Goal: Task Accomplishment & Management: Manage account settings

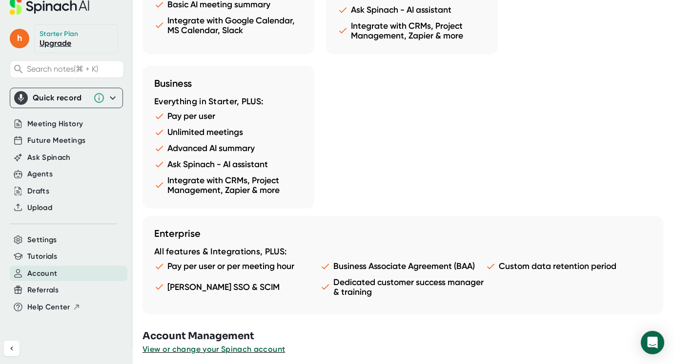
scroll to position [1102, 0]
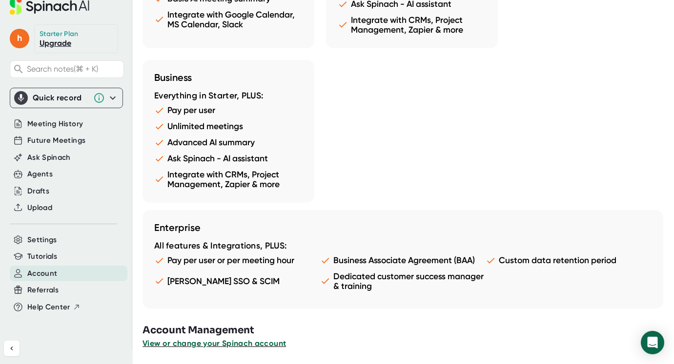
click at [237, 346] on span "View or change your Spinach account" at bounding box center [213, 343] width 143 height 9
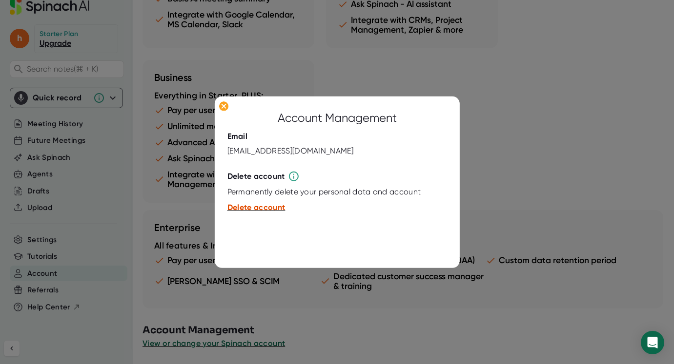
click at [261, 207] on span "Delete account" at bounding box center [256, 207] width 58 height 9
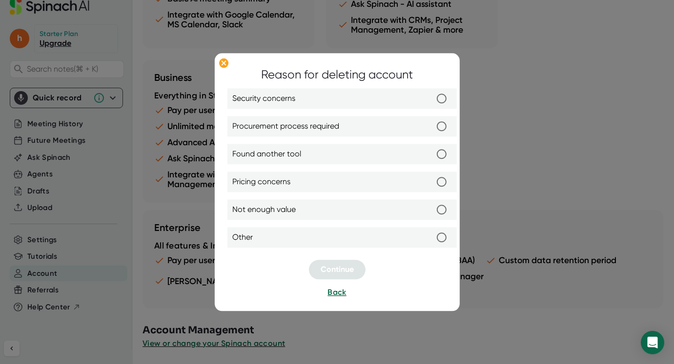
click at [294, 236] on label "Other" at bounding box center [342, 237] width 220 height 20
click at [431, 236] on input "Other" at bounding box center [441, 237] width 20 height 20
radio input "true"
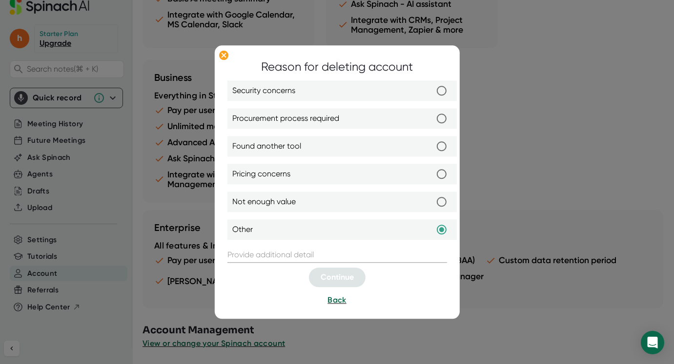
click at [294, 252] on input "text" at bounding box center [337, 255] width 220 height 16
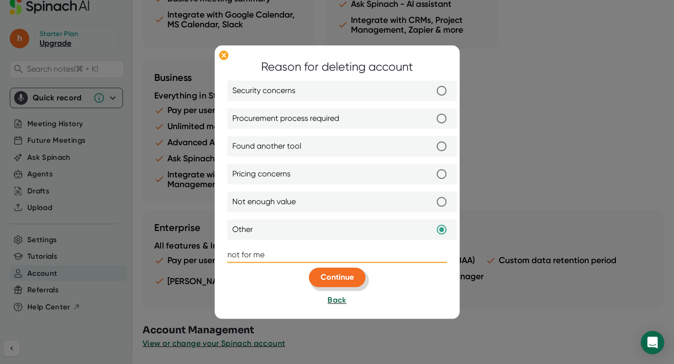
type input "not for me"
click at [350, 279] on span "Continue" at bounding box center [337, 277] width 33 height 9
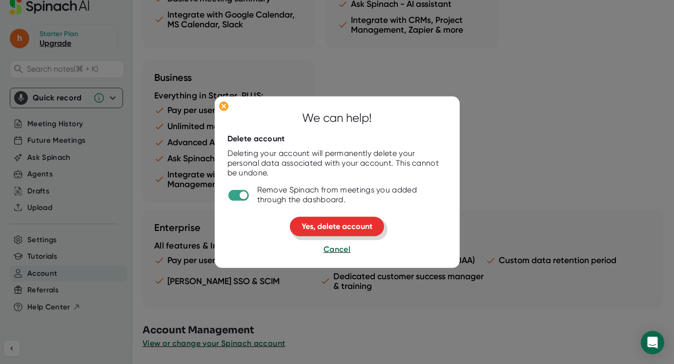
click at [348, 227] on span "Yes, delete account" at bounding box center [337, 226] width 71 height 9
